Goal: Transaction & Acquisition: Download file/media

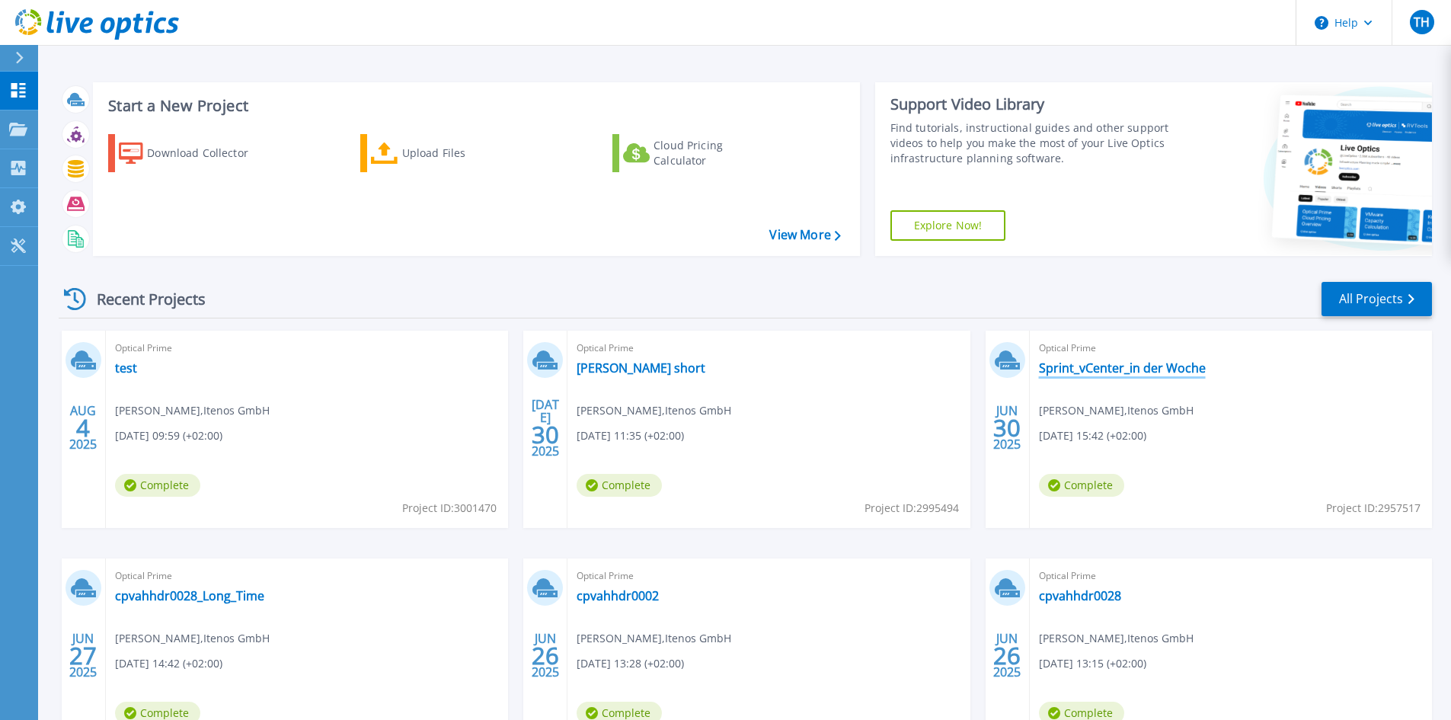
click at [1086, 363] on link "Sprint_vCenter_in der Woche" at bounding box center [1122, 367] width 167 height 15
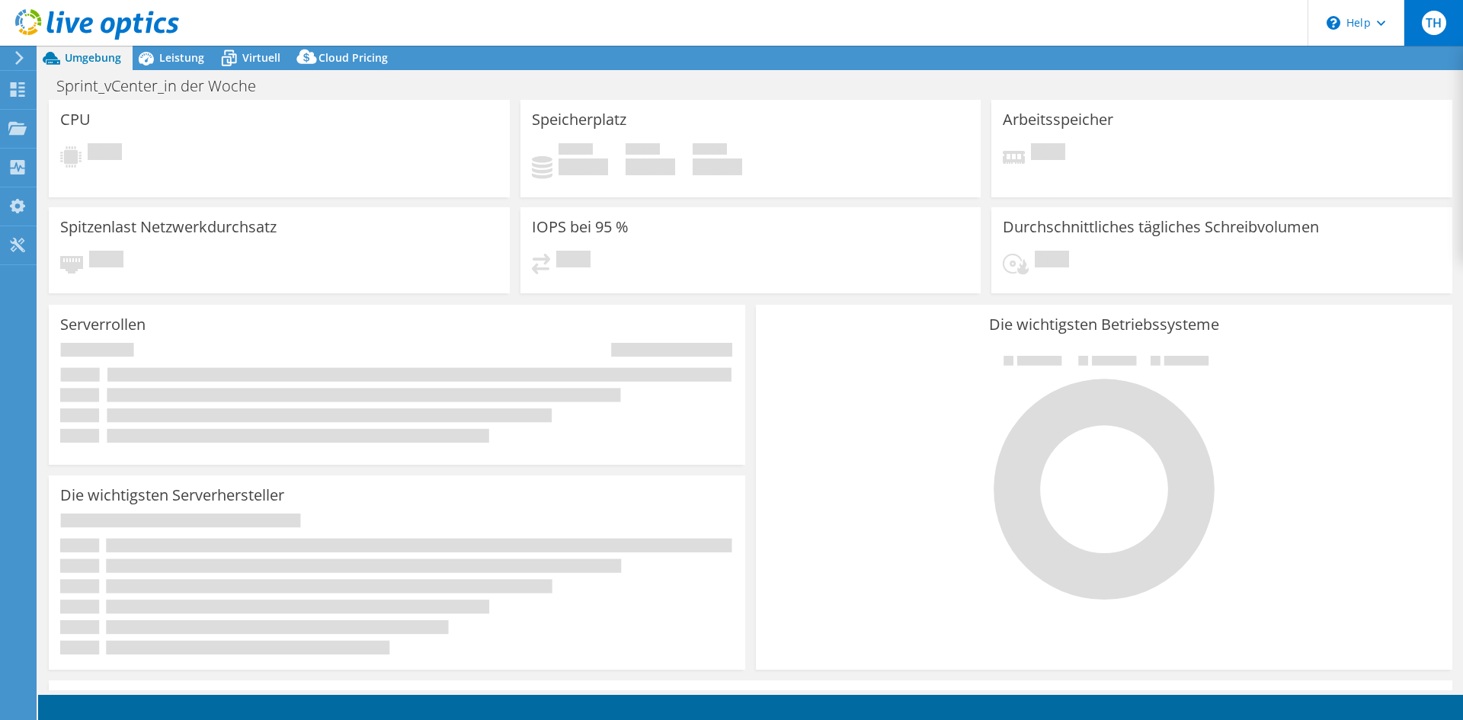
select select "EUFrankfurt"
select select "EUR"
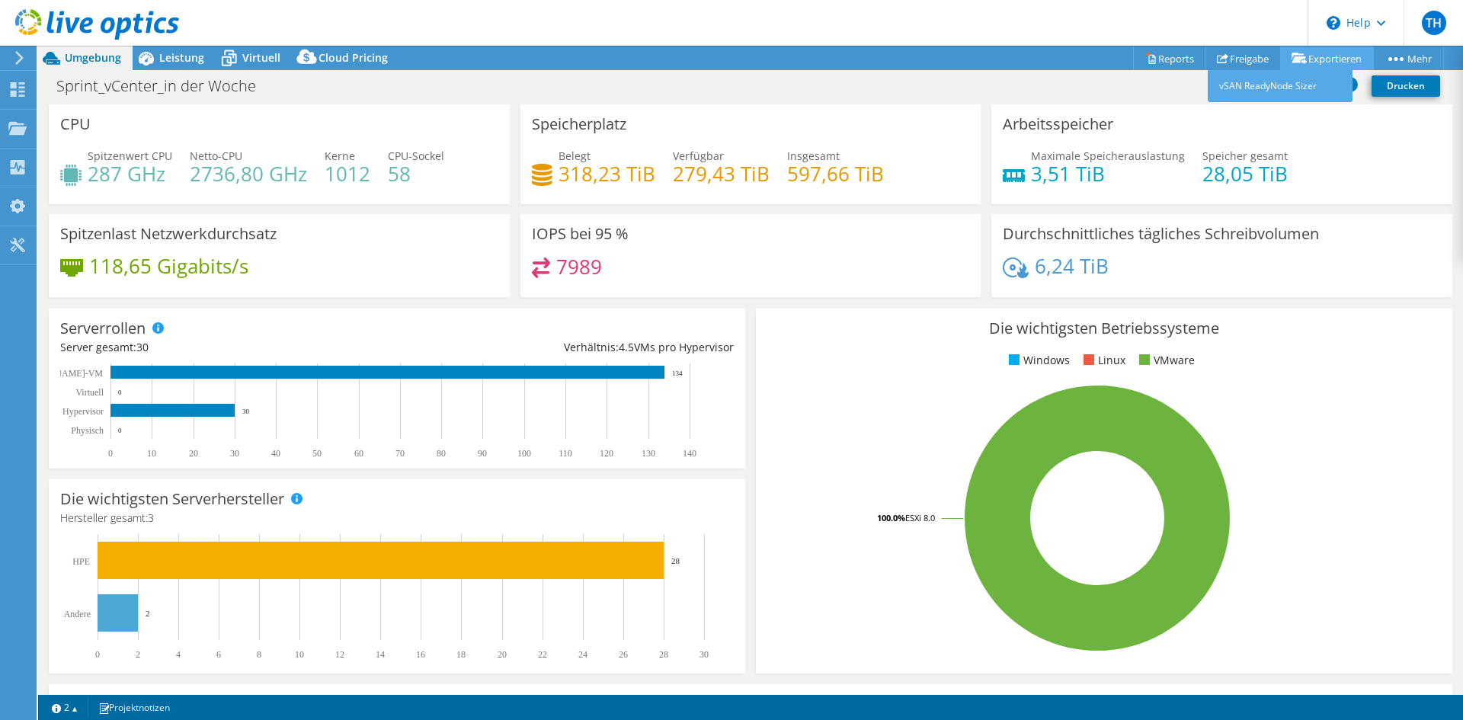
click at [1307, 60] on link "Exportieren" at bounding box center [1327, 58] width 94 height 24
click at [1146, 55] on circle at bounding box center [1147, 54] width 3 height 3
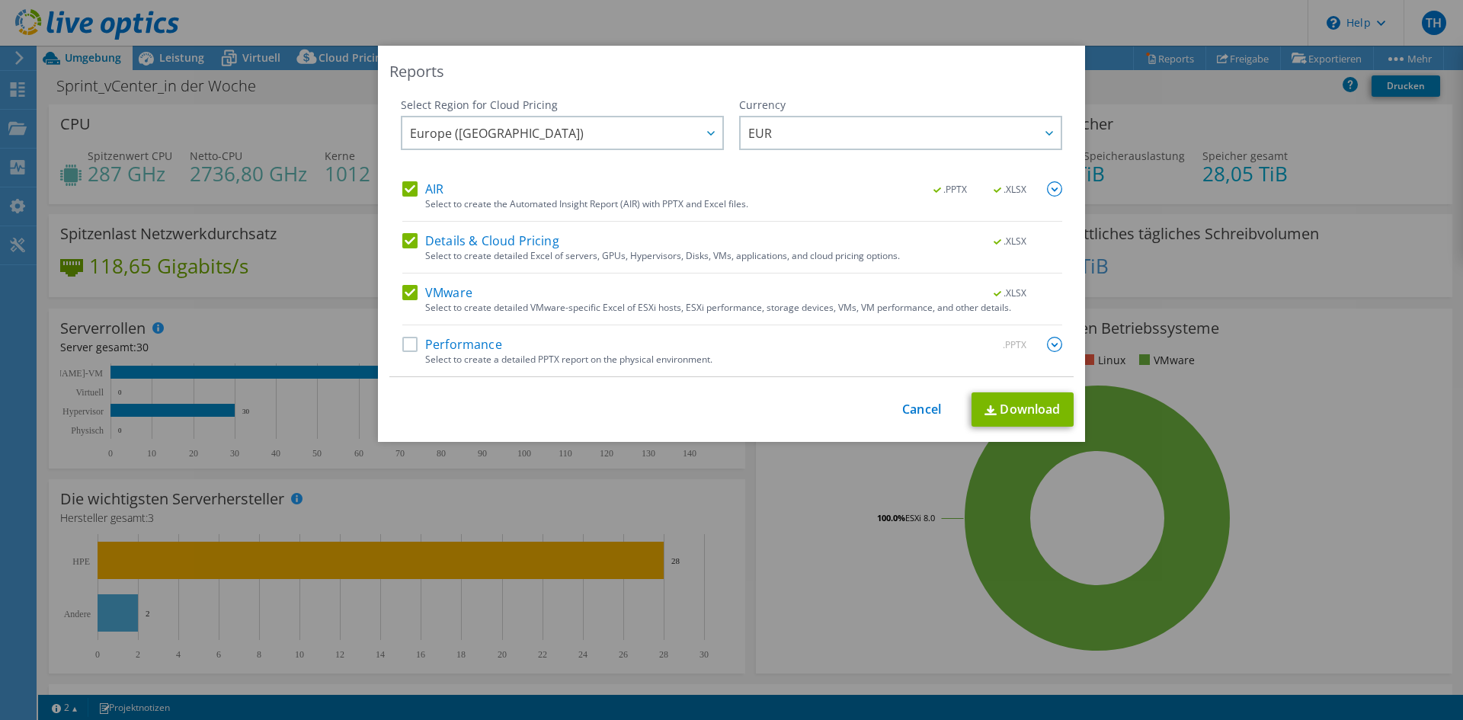
click at [407, 345] on label "Performance" at bounding box center [452, 344] width 100 height 15
click at [0, 0] on input "Performance" at bounding box center [0, 0] width 0 height 0
click at [992, 410] on link "Download" at bounding box center [1022, 409] width 102 height 34
